Goal: Register for event/course

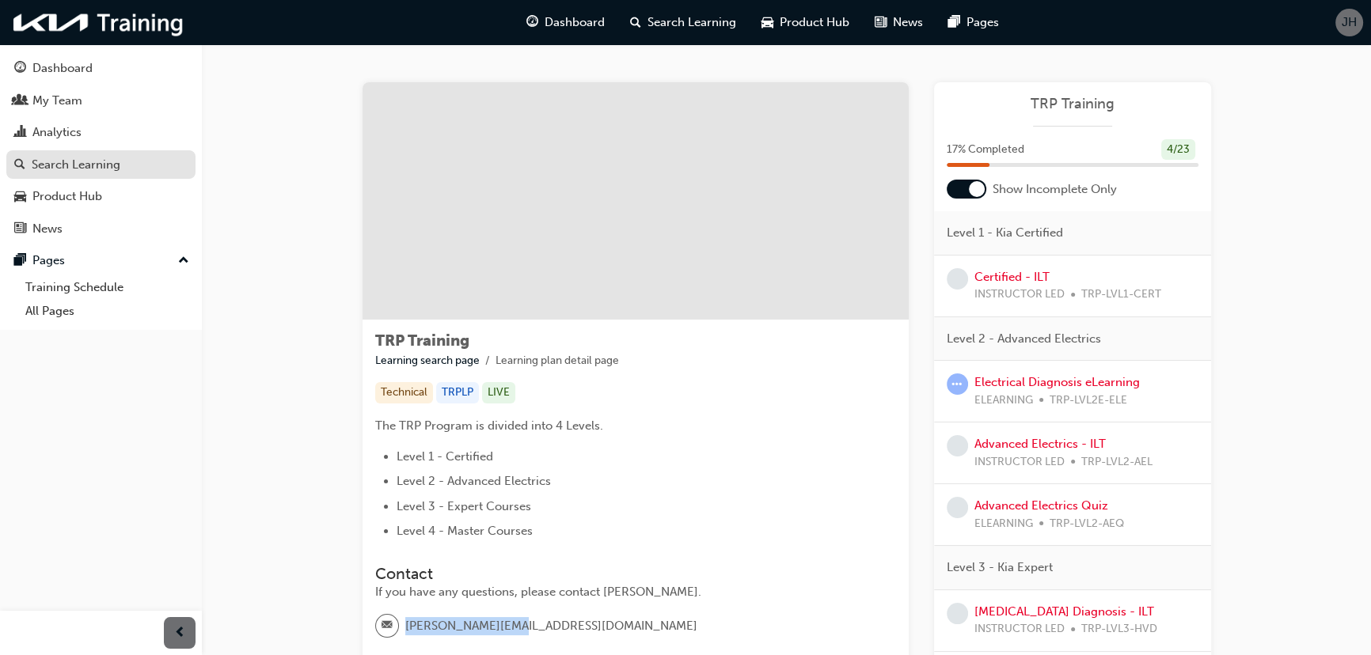
click at [63, 156] on div "Search Learning" at bounding box center [76, 165] width 89 height 18
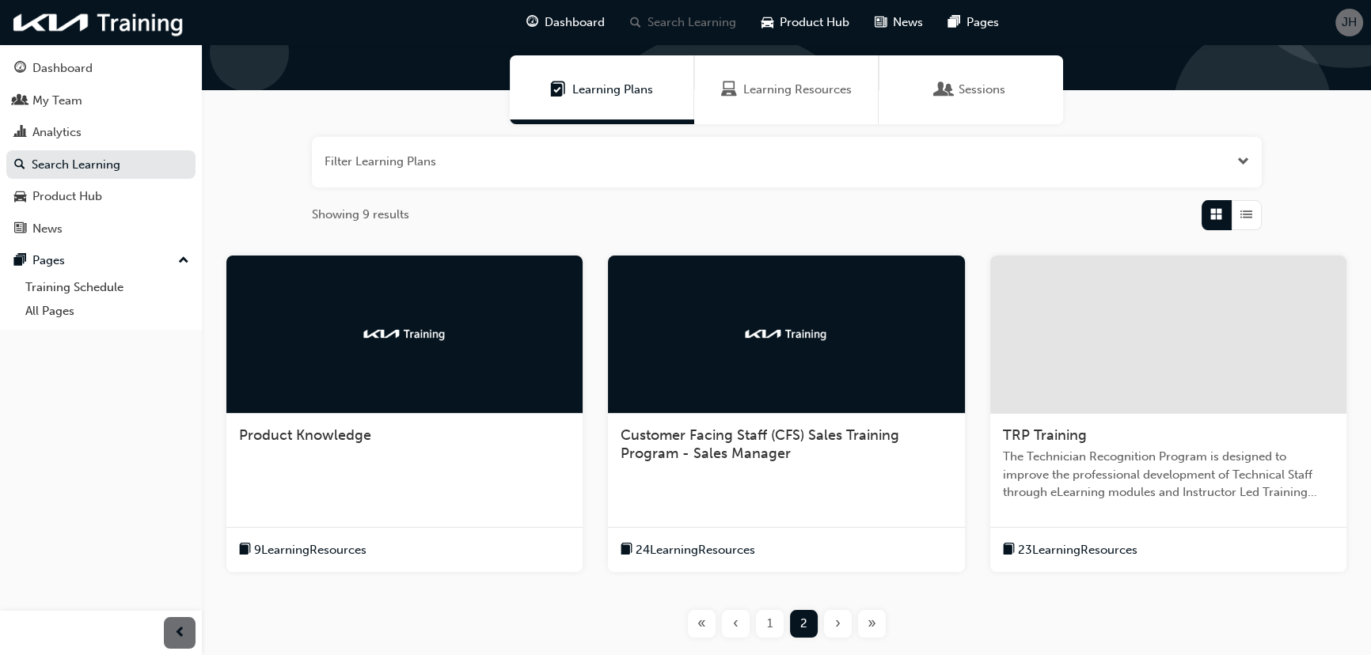
scroll to position [221, 0]
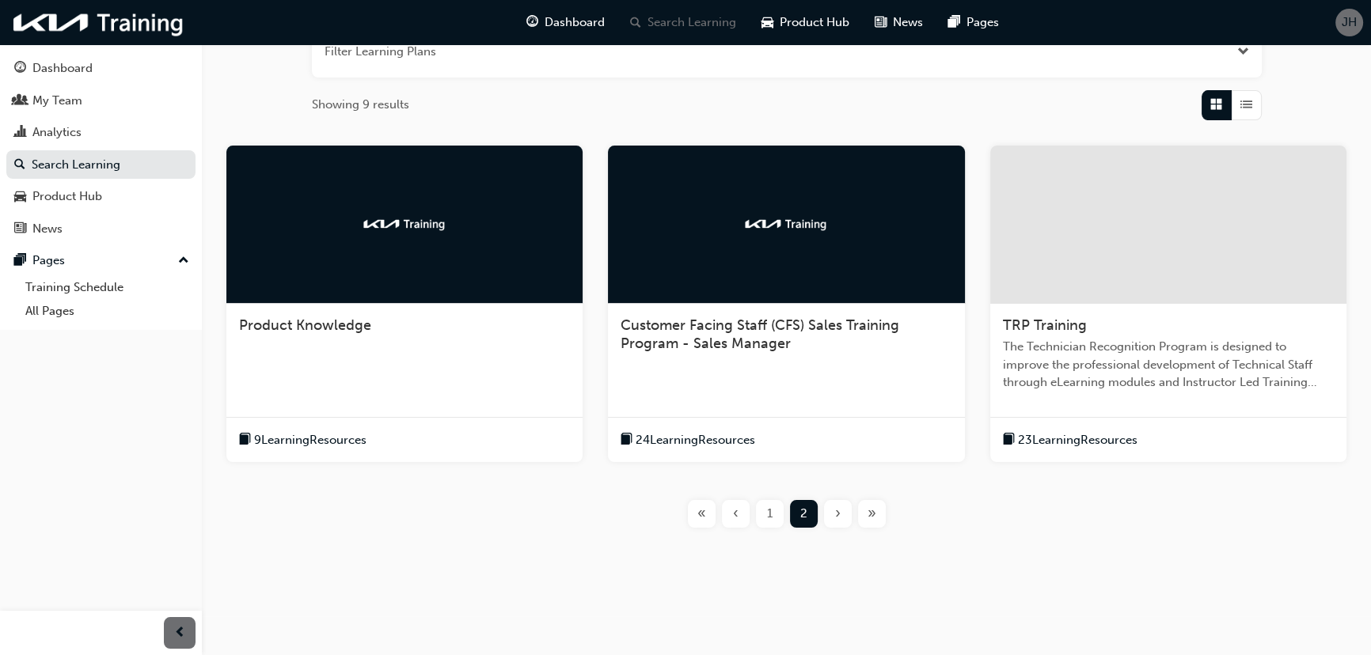
click at [1266, 270] on div at bounding box center [1168, 225] width 356 height 158
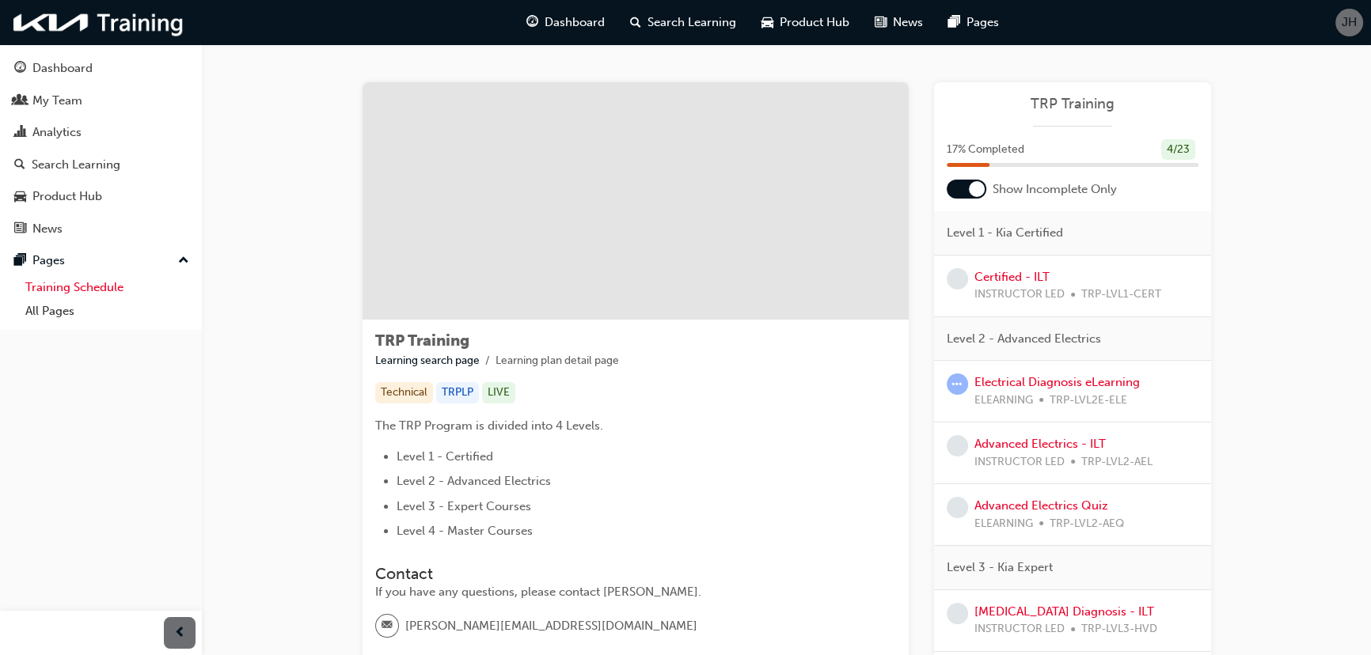
click at [70, 283] on link "Training Schedule" at bounding box center [107, 287] width 177 height 25
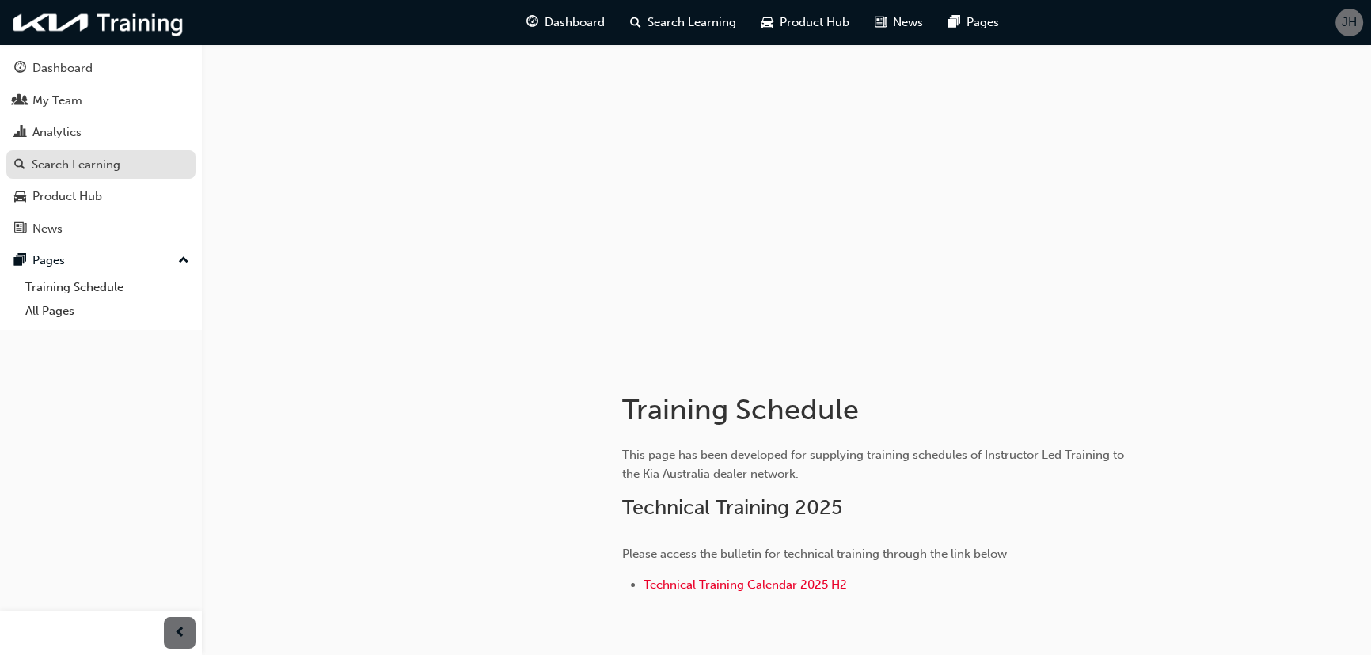
click at [142, 166] on div "Search Learning" at bounding box center [100, 165] width 173 height 20
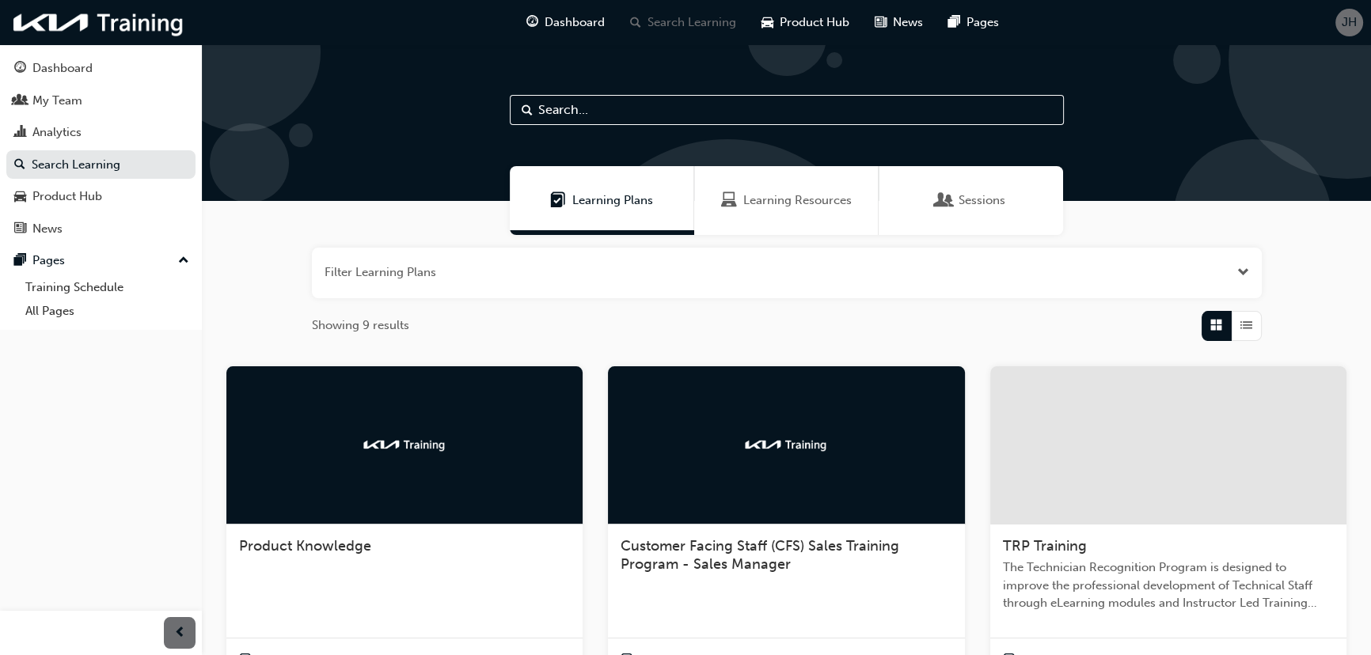
scroll to position [221, 0]
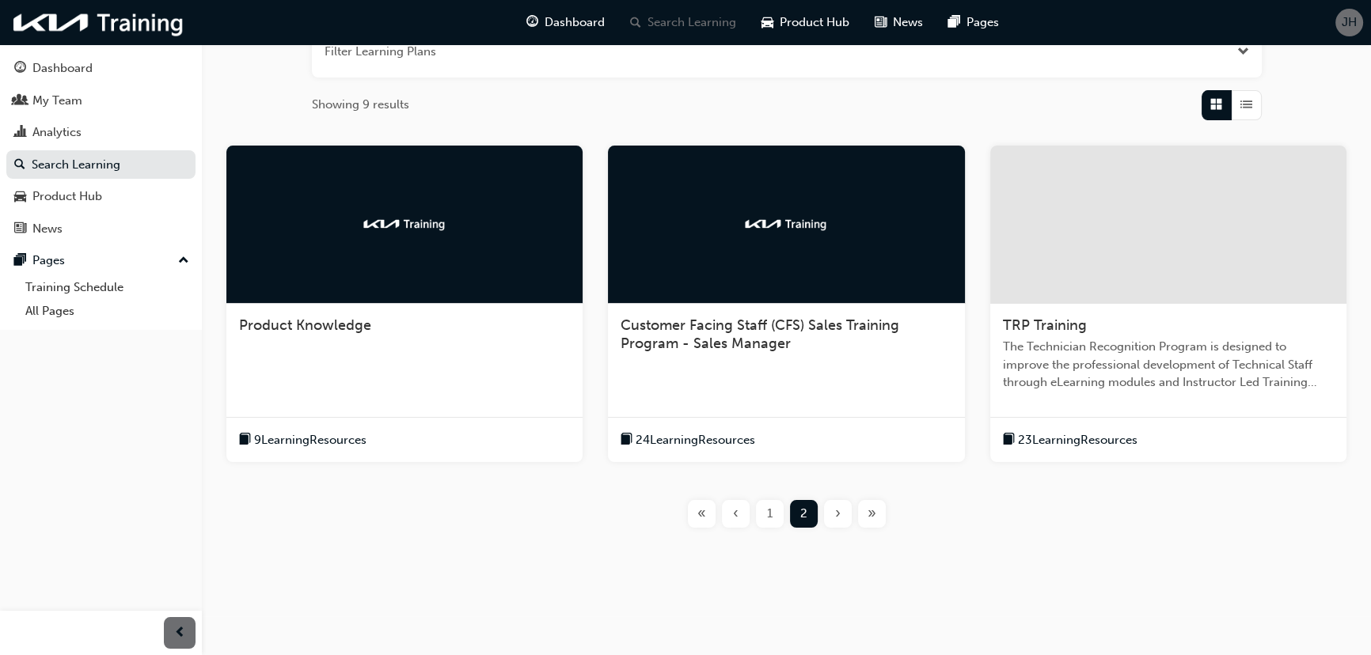
click at [733, 511] on span "‹" at bounding box center [736, 514] width 6 height 18
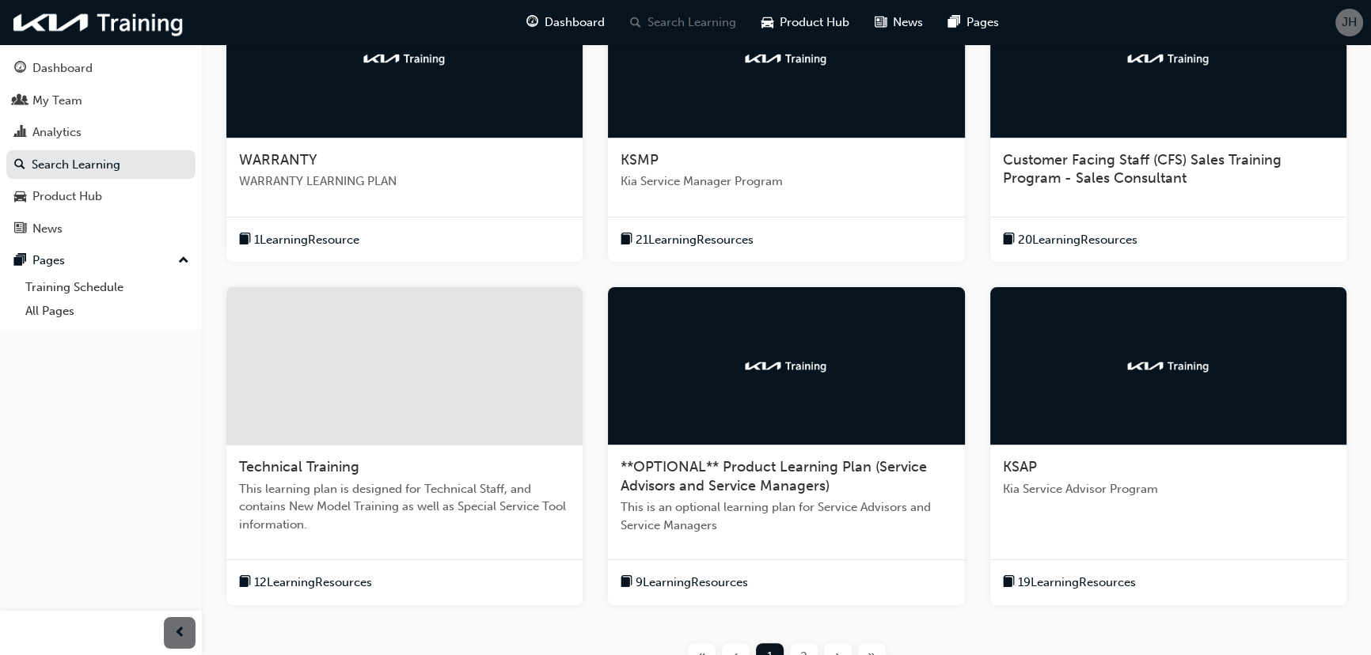
scroll to position [529, 0]
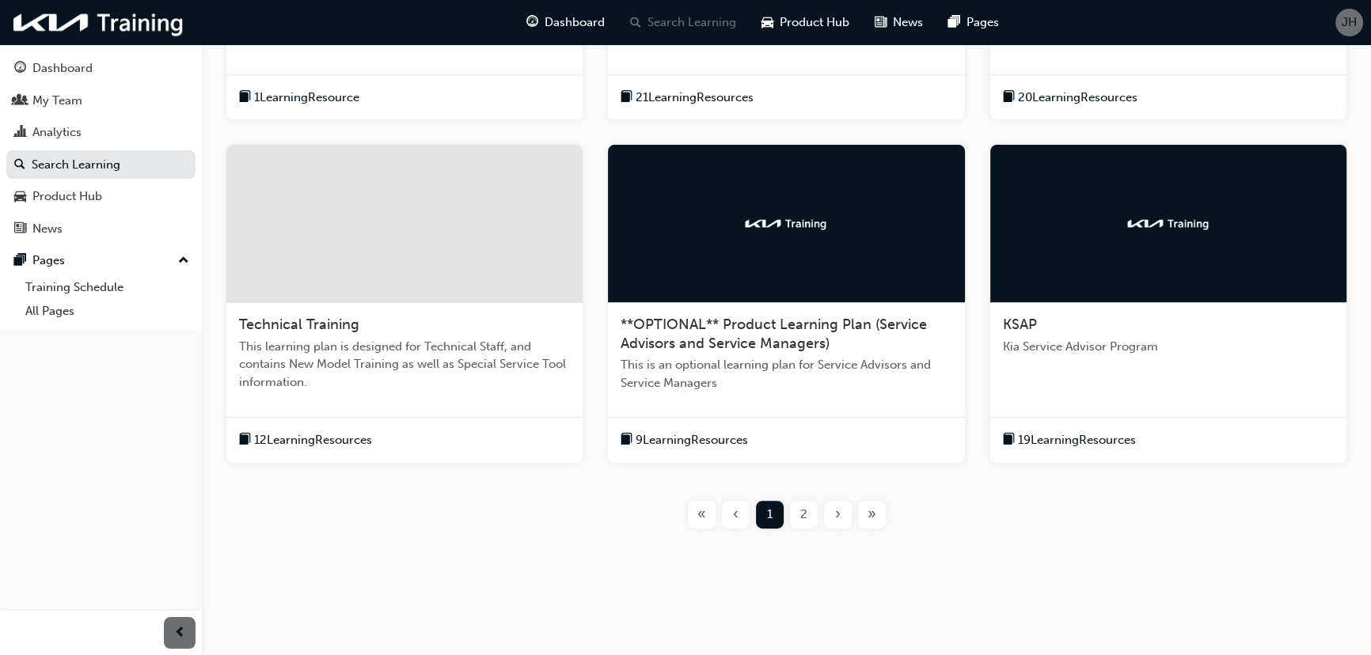
click at [420, 245] on div at bounding box center [404, 224] width 356 height 158
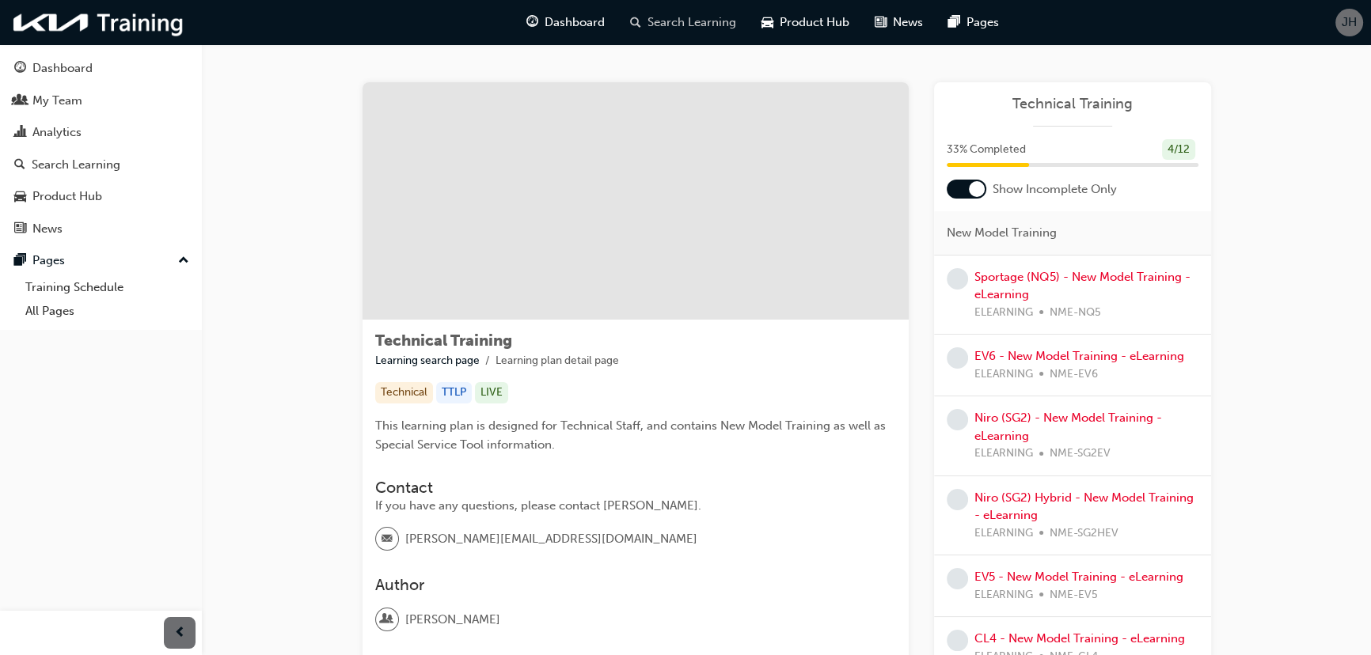
click at [691, 25] on span "Search Learning" at bounding box center [691, 22] width 89 height 18
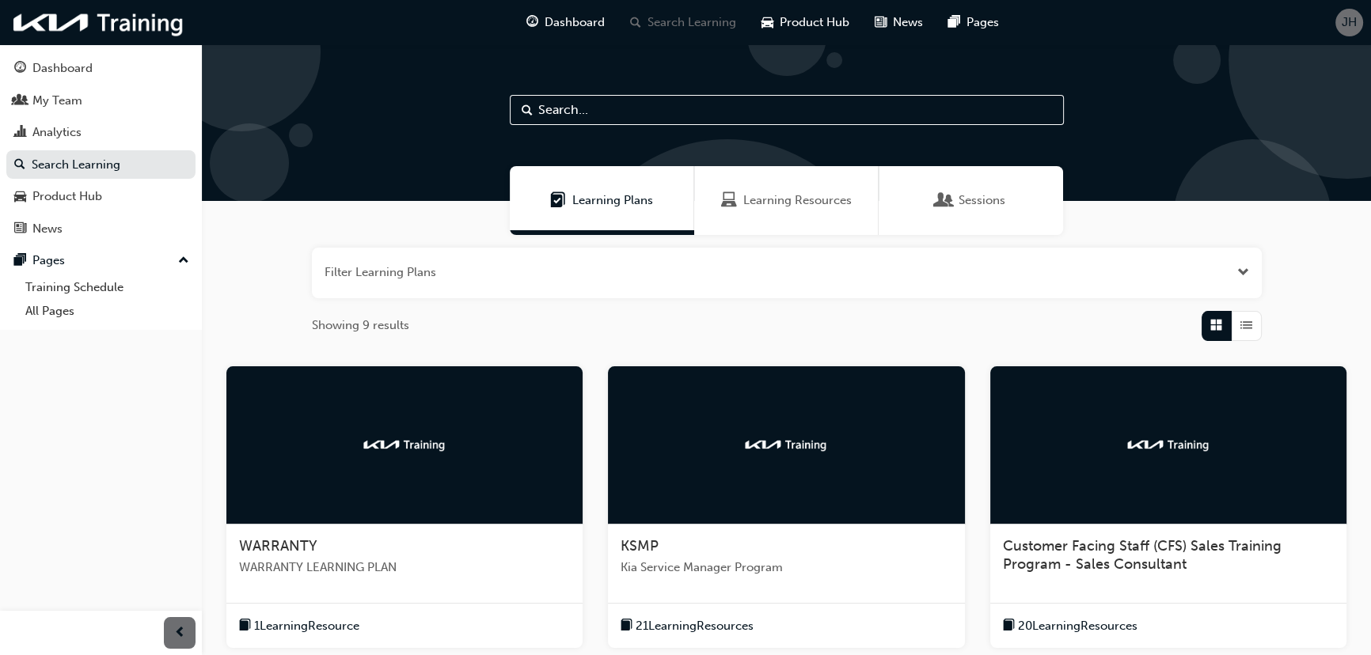
click at [615, 111] on input "text" at bounding box center [787, 110] width 554 height 30
type input "advanced"
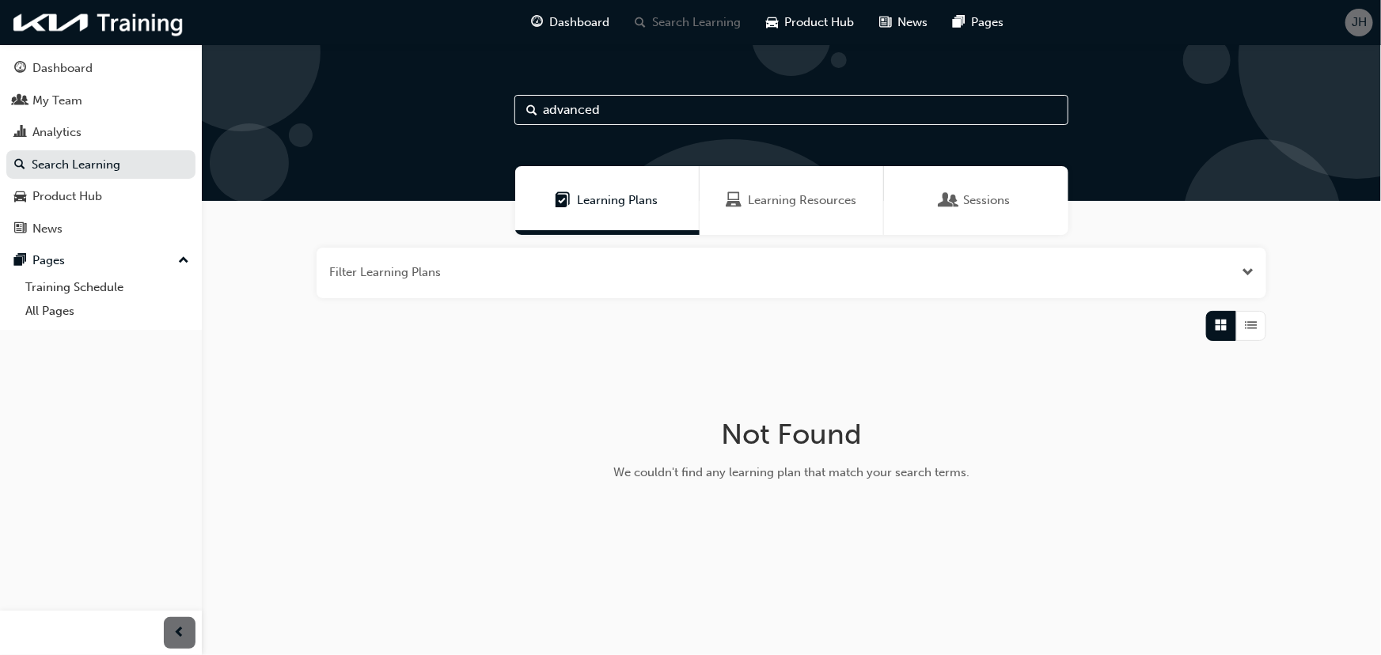
drag, startPoint x: 549, startPoint y: 104, endPoint x: 514, endPoint y: 108, distance: 34.3
click at [514, 108] on input "advanced" at bounding box center [791, 110] width 554 height 30
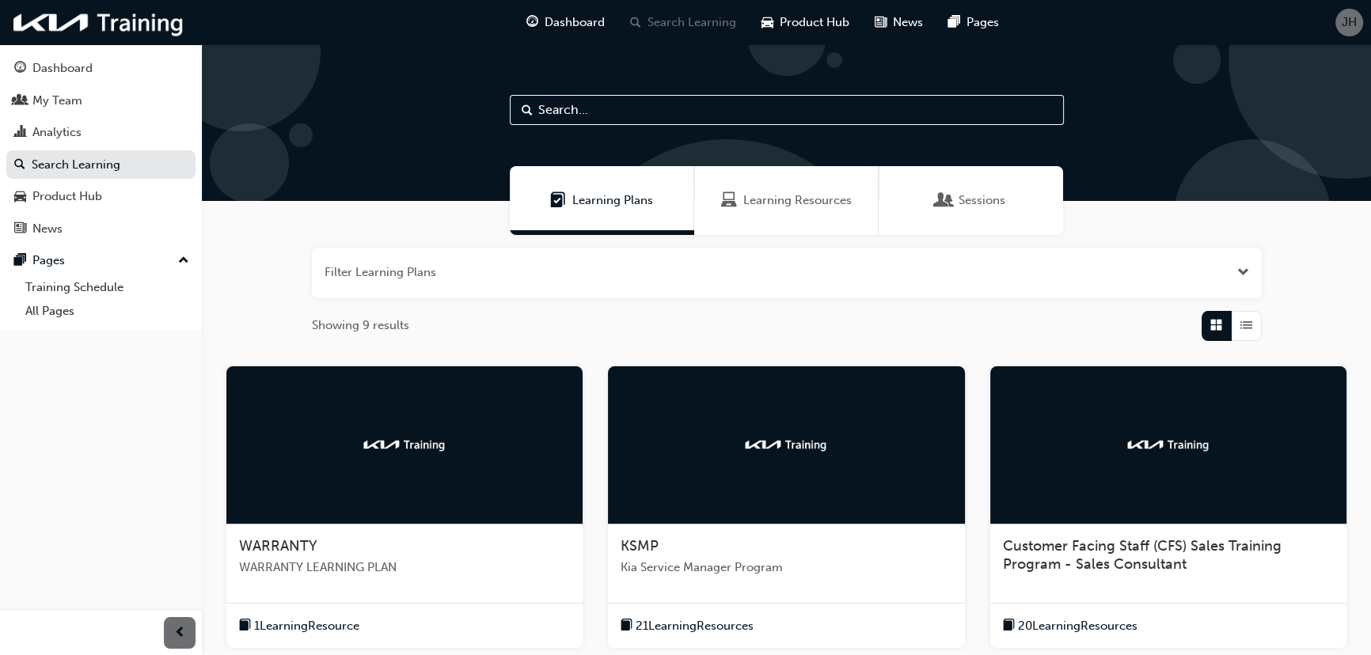
click at [770, 198] on span "Learning Resources" at bounding box center [797, 201] width 108 height 18
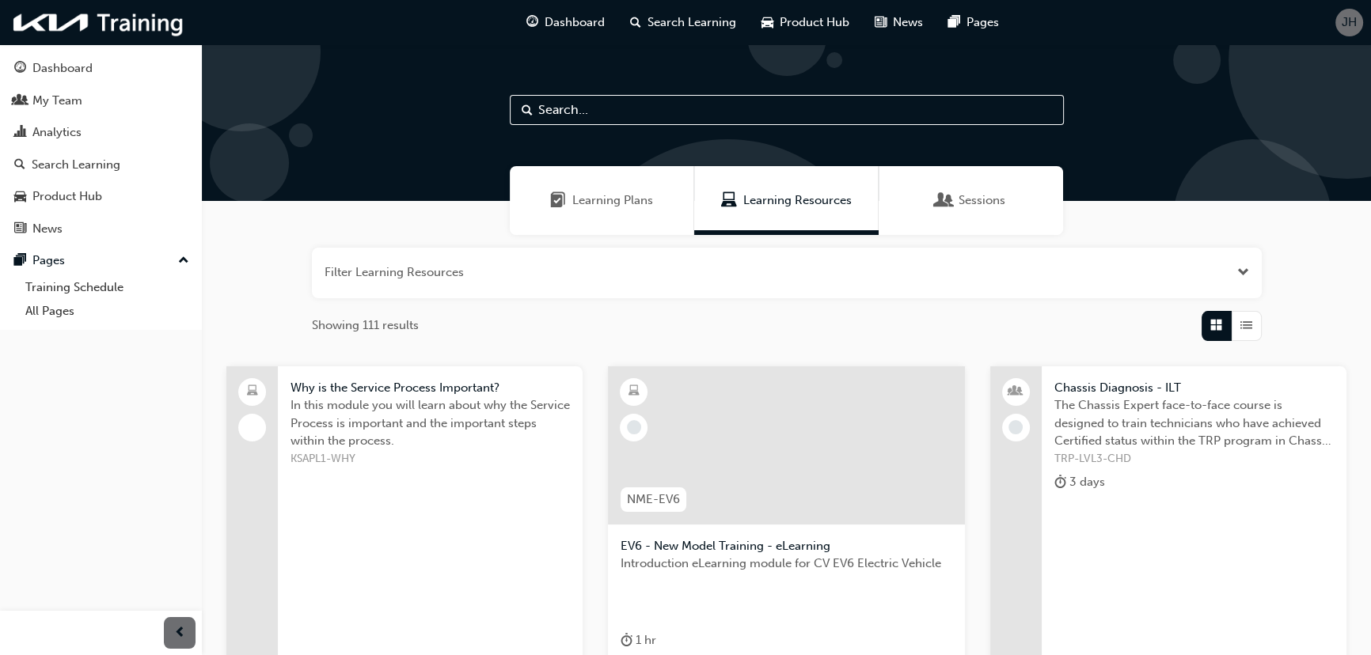
click at [966, 182] on div "Sessions" at bounding box center [971, 200] width 184 height 69
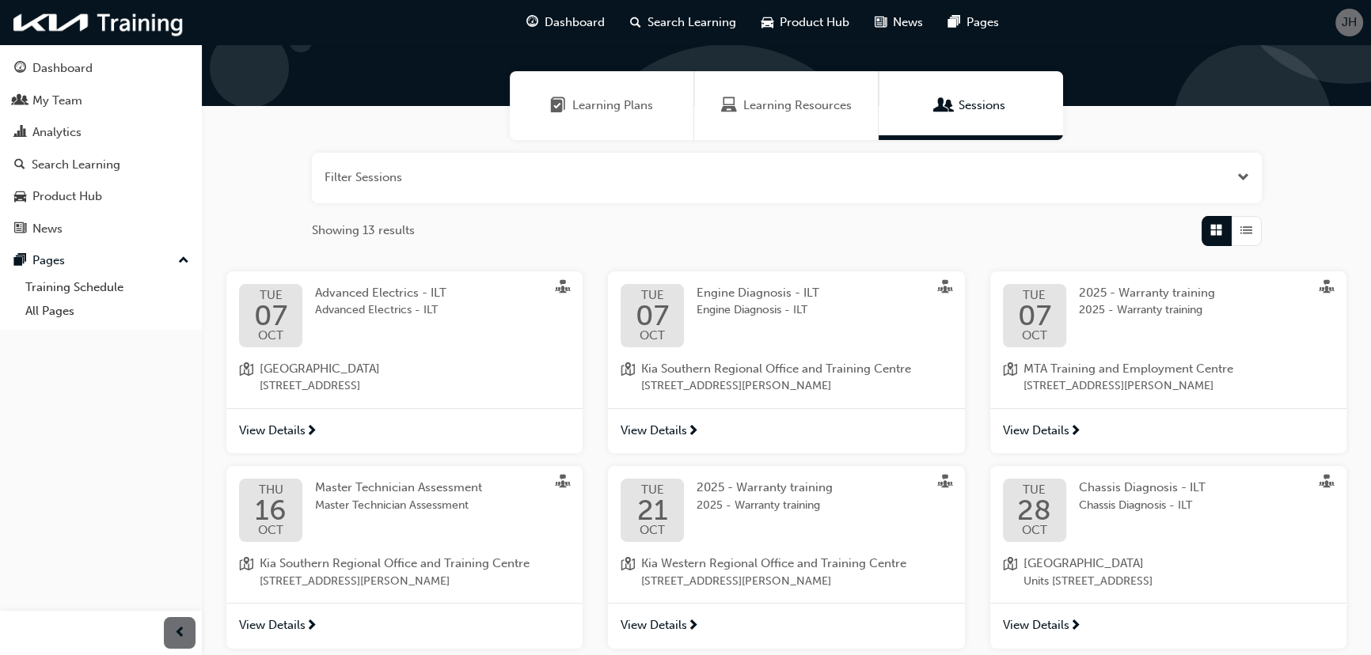
scroll to position [215, 0]
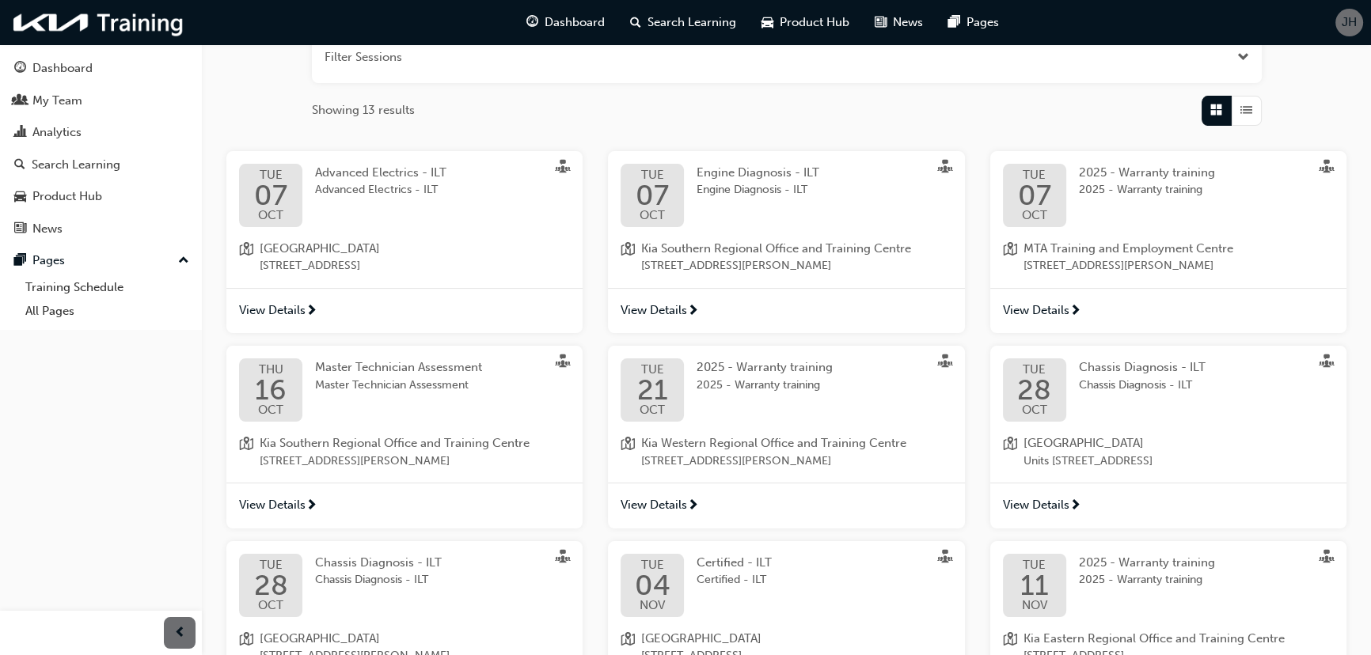
click at [306, 220] on div "[DATE] Advanced Electrics - ILT Advanced Electrics - ILT" at bounding box center [404, 195] width 331 height 63
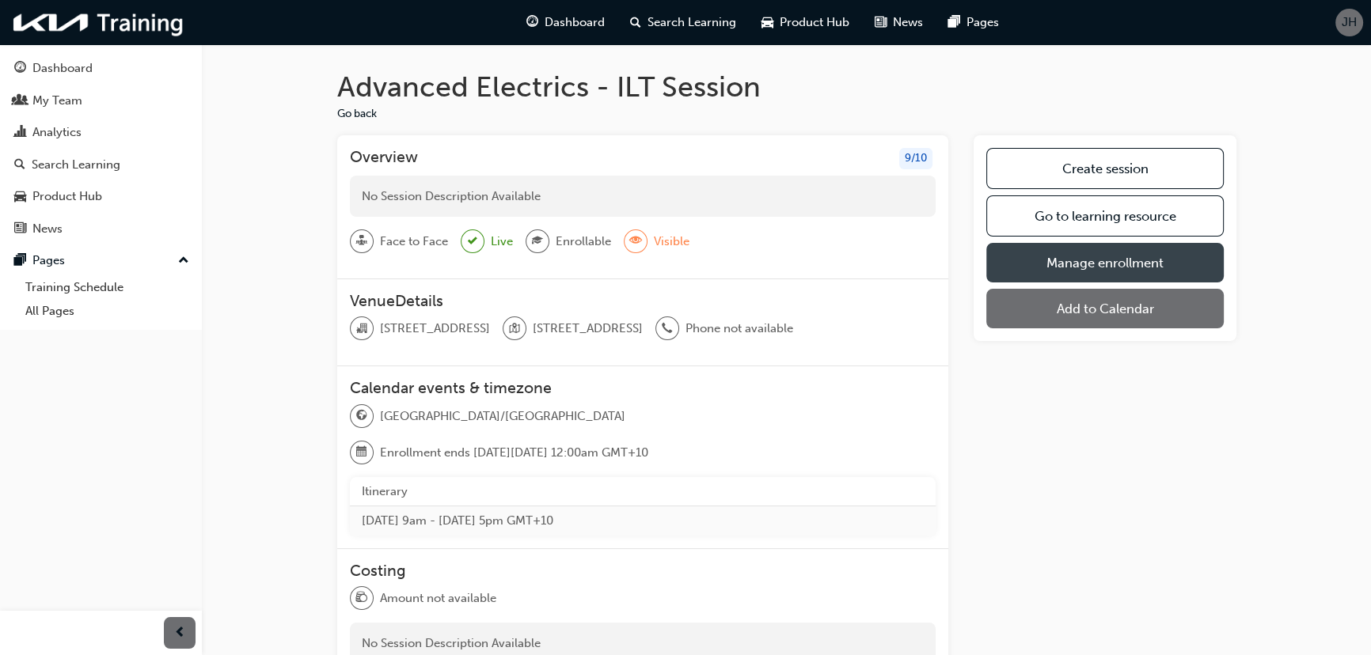
click at [1129, 259] on link "Manage enrollment" at bounding box center [1104, 263] width 237 height 40
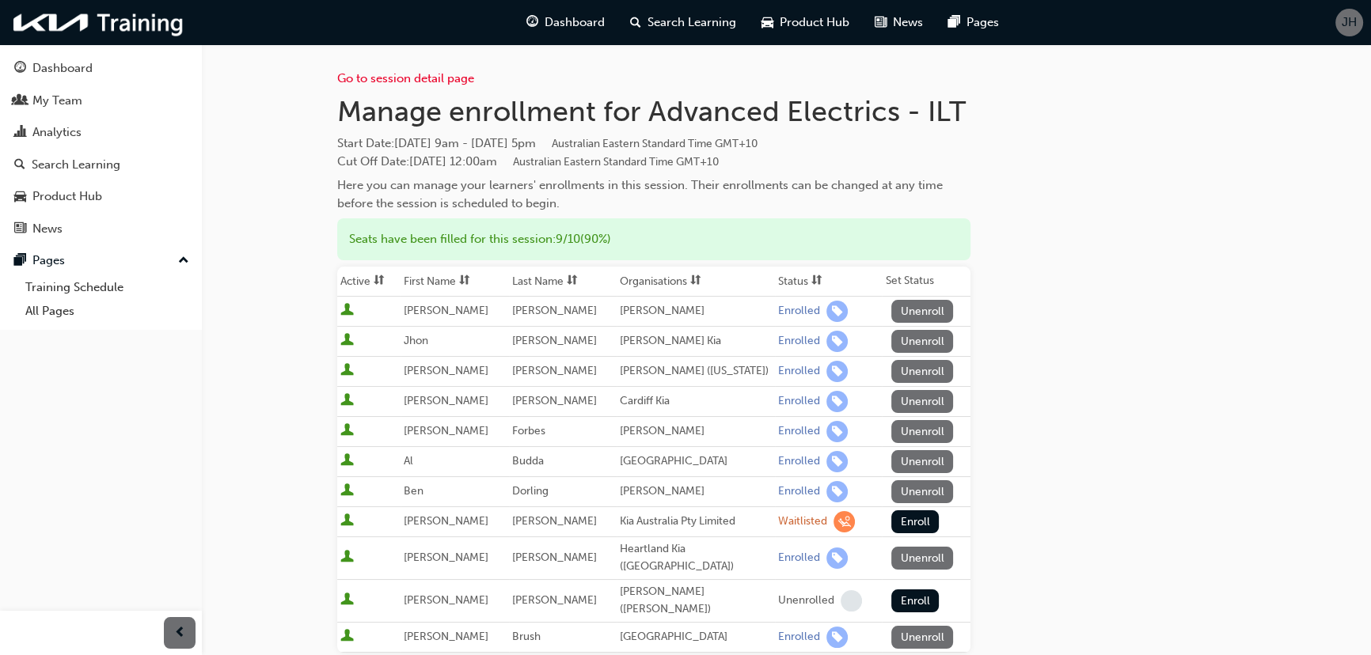
click at [918, 626] on button "Unenroll" at bounding box center [922, 637] width 62 height 23
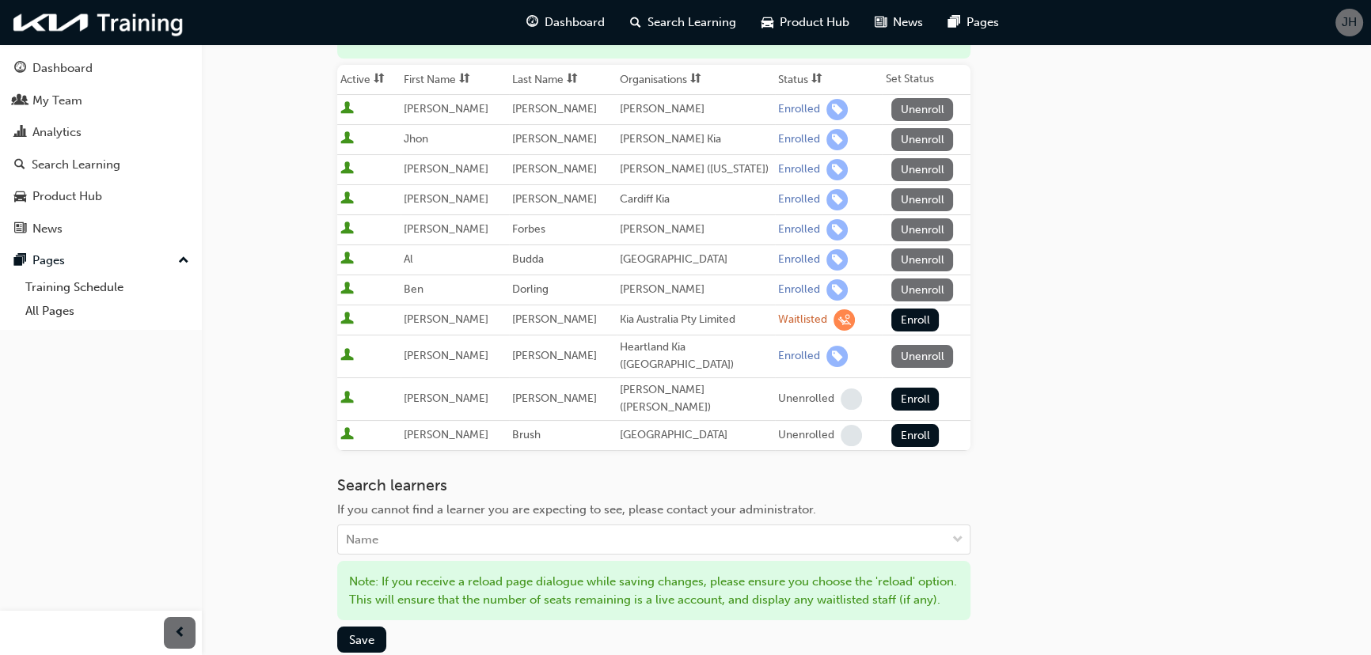
scroll to position [215, 0]
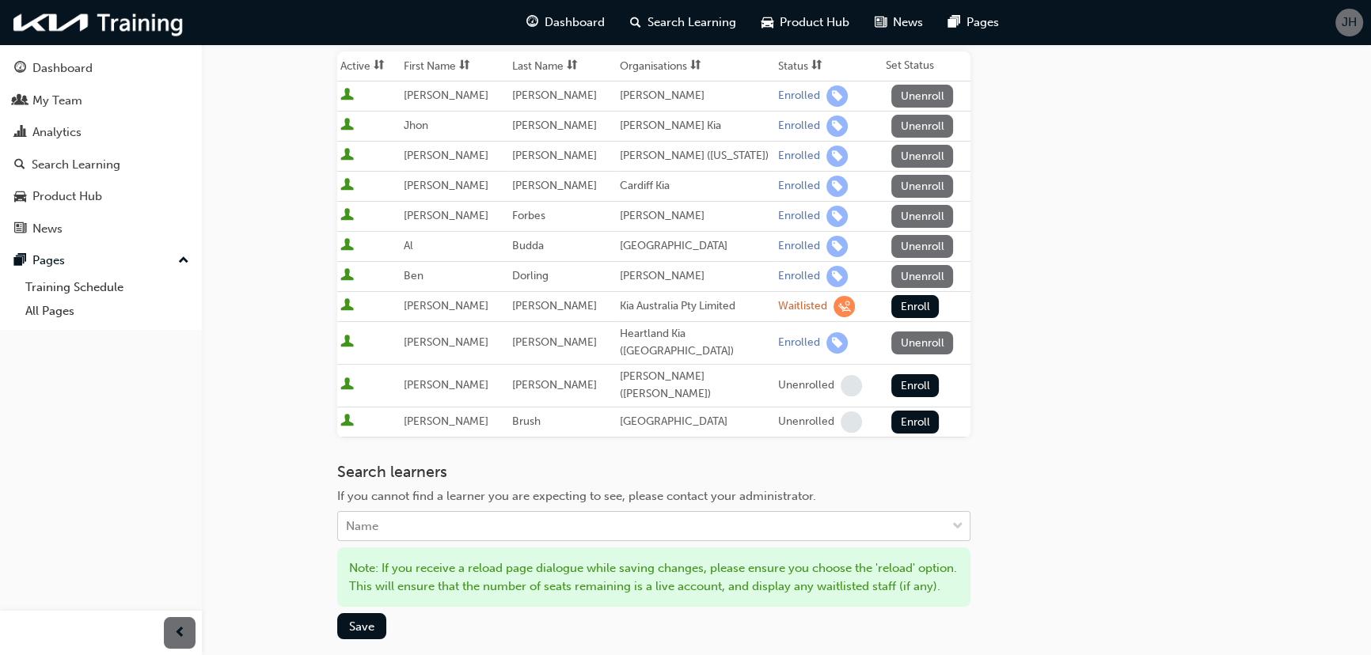
click at [499, 513] on div "Name" at bounding box center [642, 527] width 608 height 28
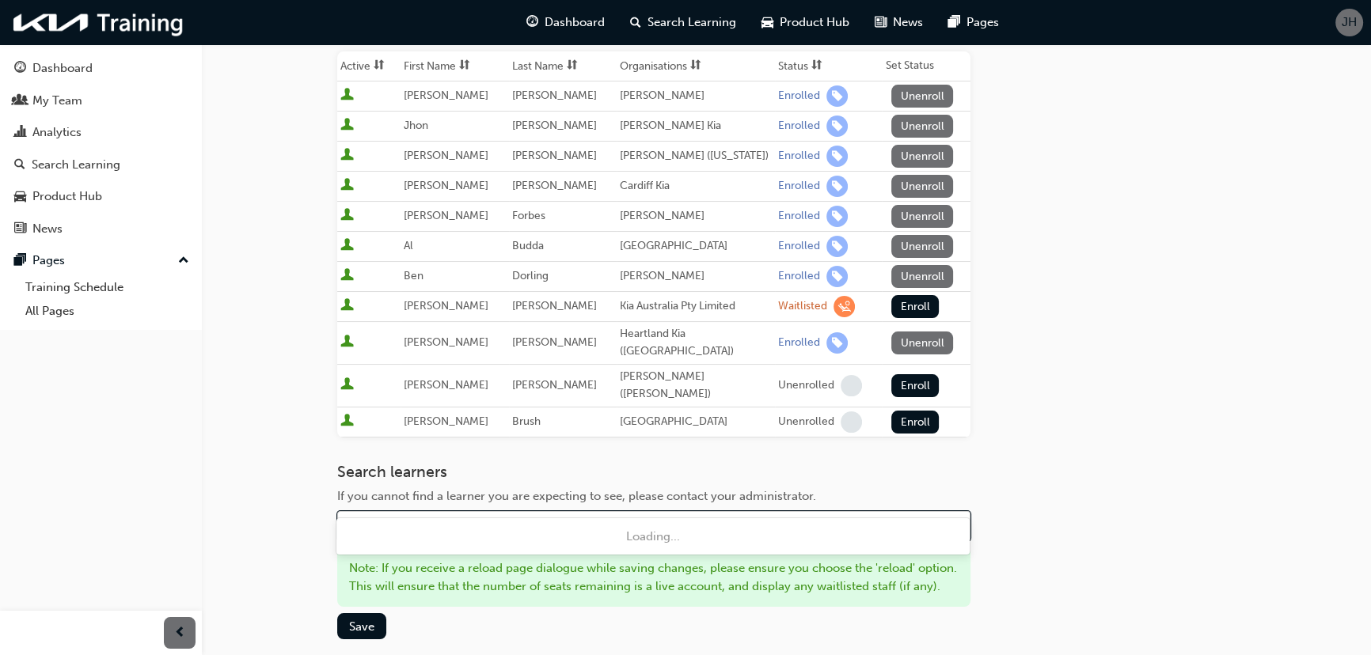
type input "cam"
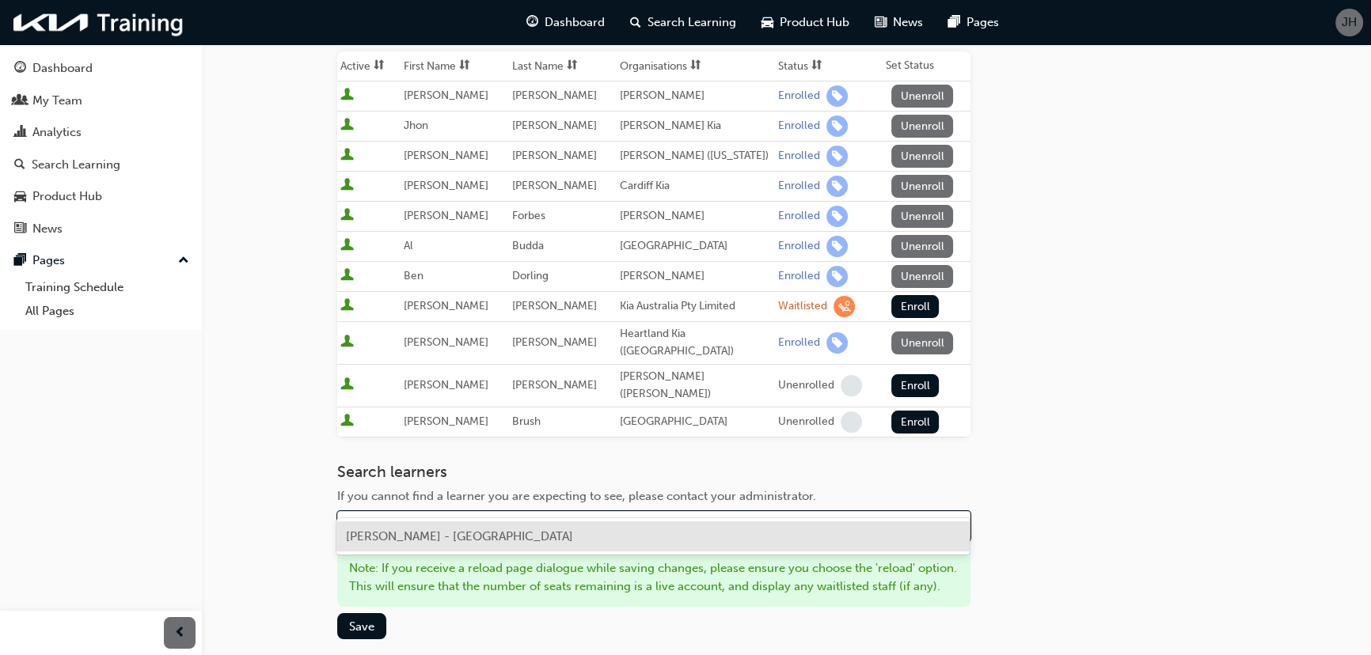
click at [481, 535] on span "[PERSON_NAME] - [GEOGRAPHIC_DATA]" at bounding box center [459, 537] width 227 height 14
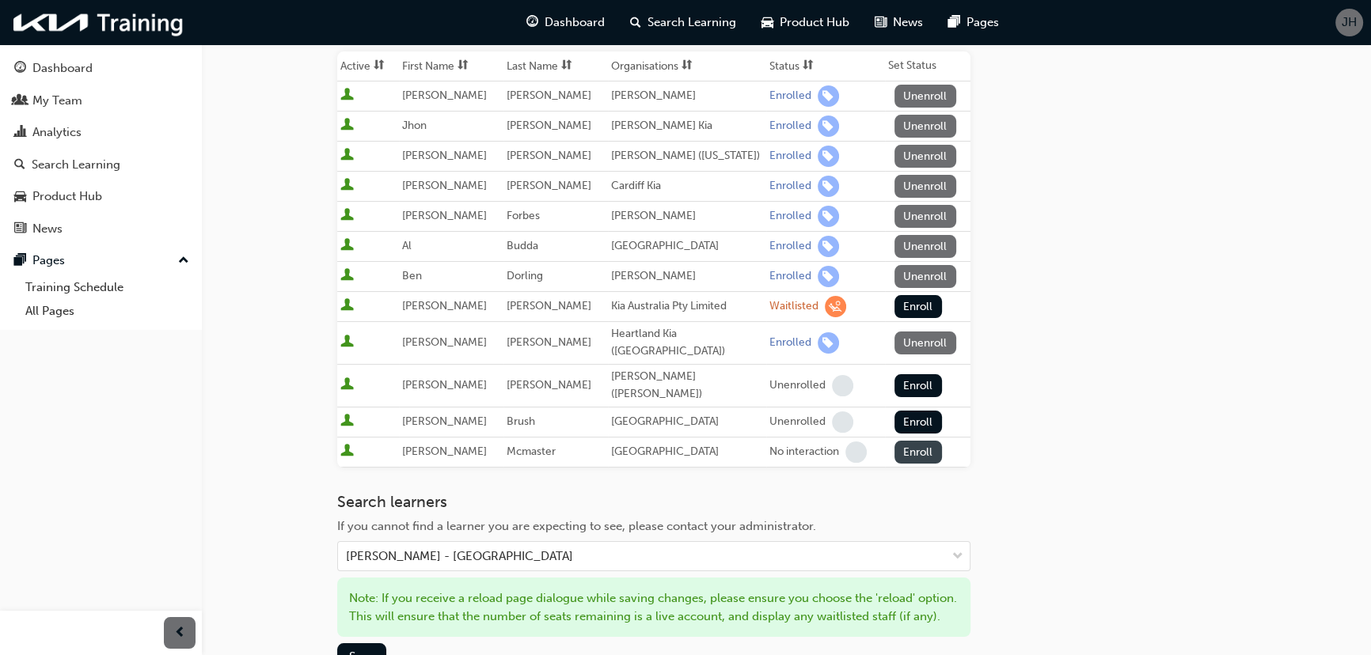
click at [909, 441] on button "Enroll" at bounding box center [917, 452] width 47 height 23
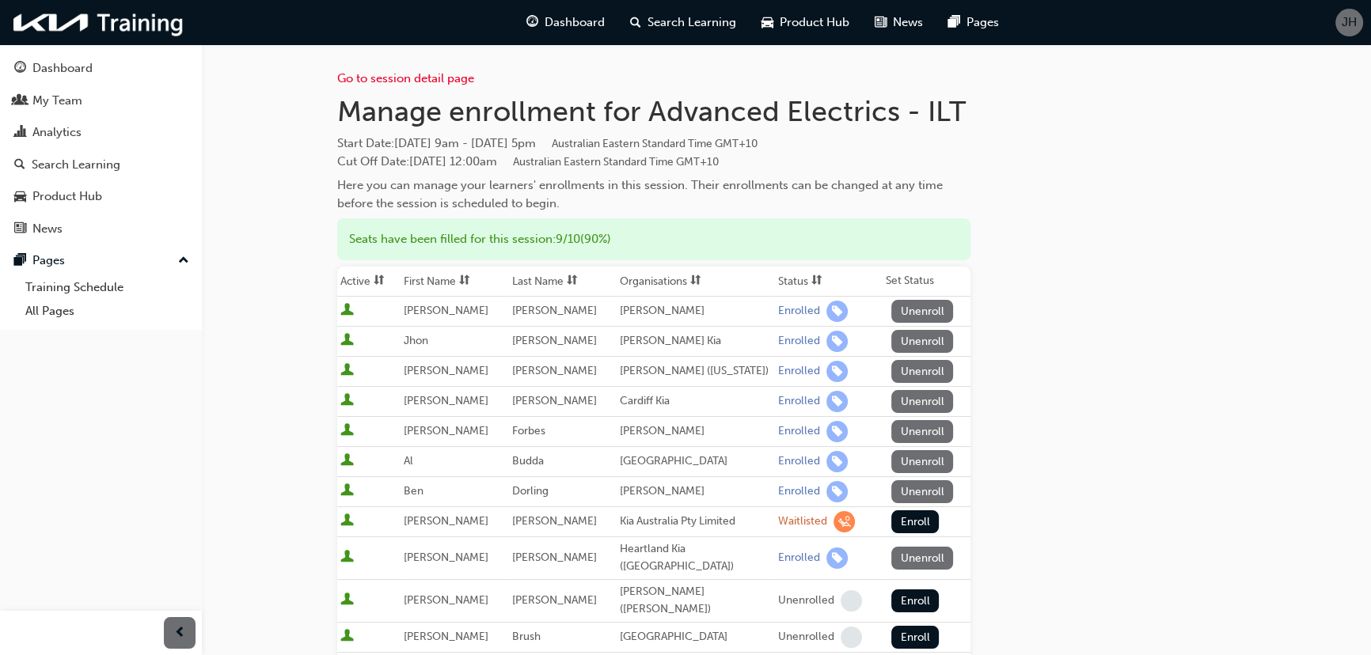
scroll to position [143, 0]
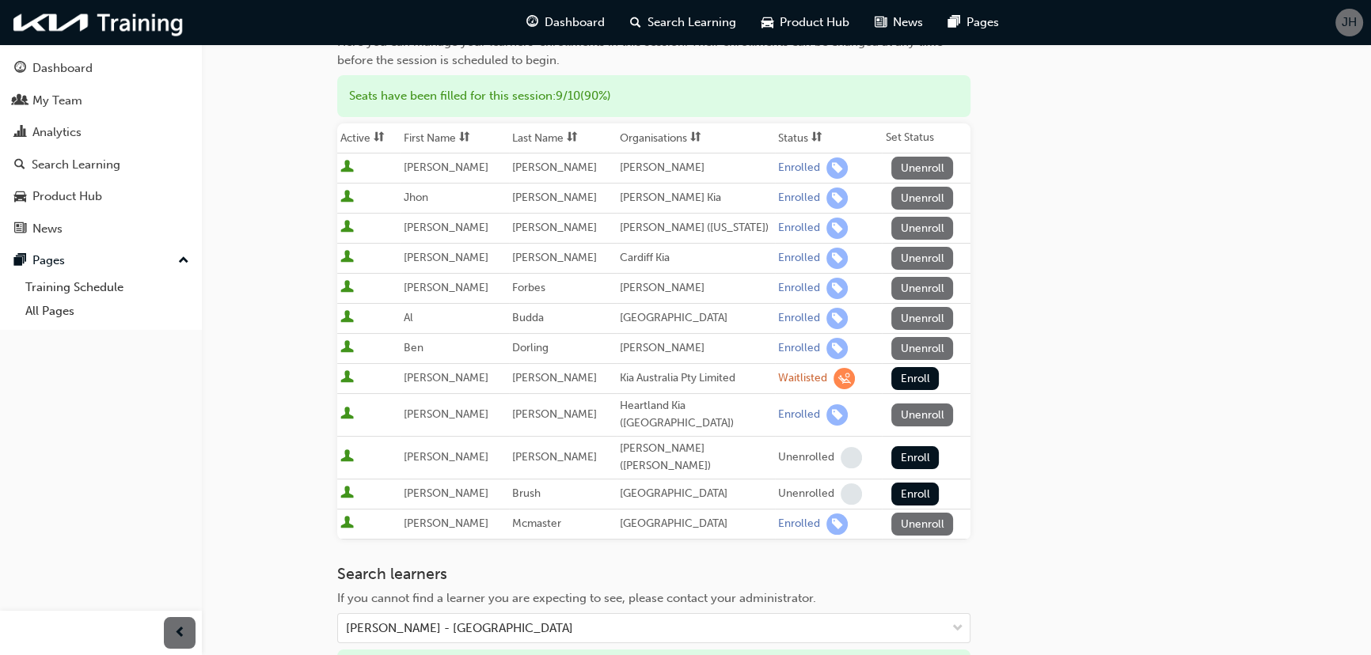
click at [1126, 462] on div "Go to session detail page Manage enrollment for Advanced Electrics - ILT Start …" at bounding box center [786, 382] width 899 height 963
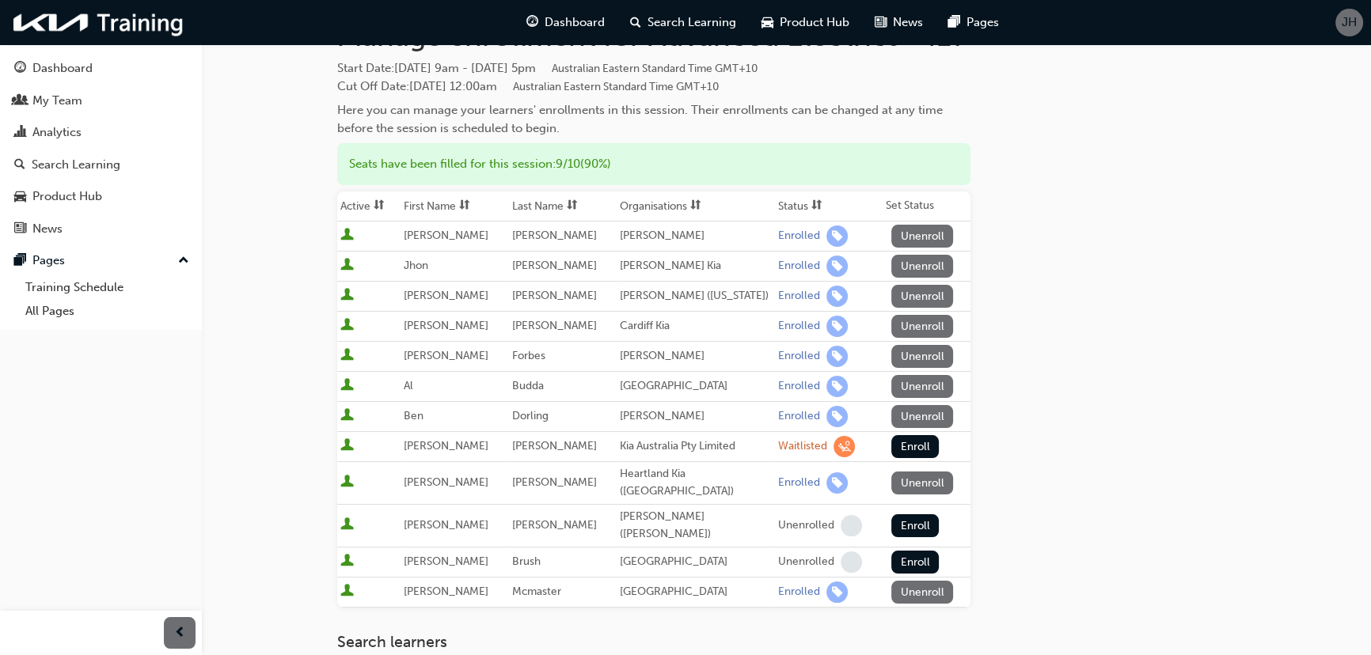
scroll to position [0, 0]
